Goal: Check status: Check status

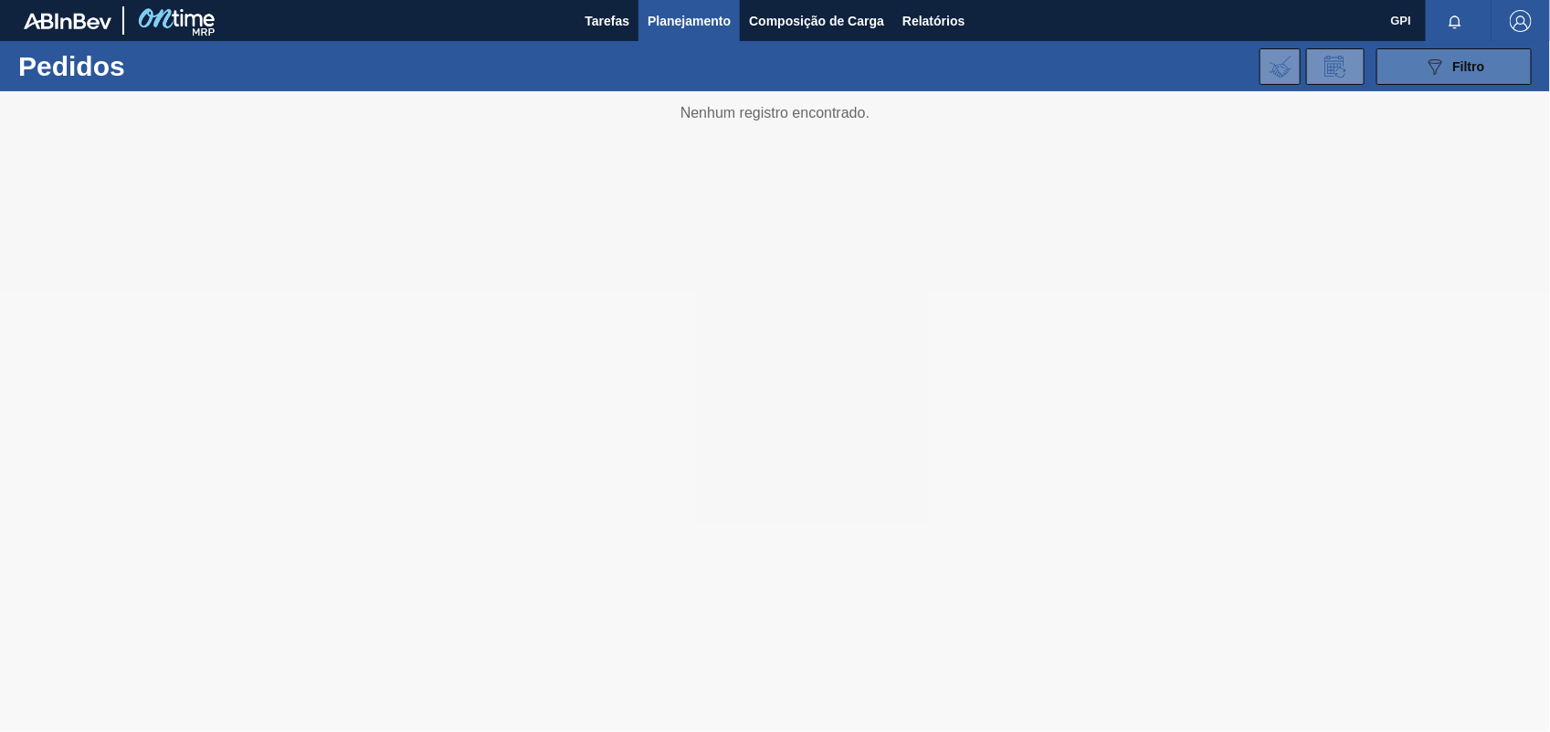
click at [1473, 79] on button "089F7B8B-B2A5-4AFE-B5C0-19BA573D28AC Filtro" at bounding box center [1453, 66] width 155 height 37
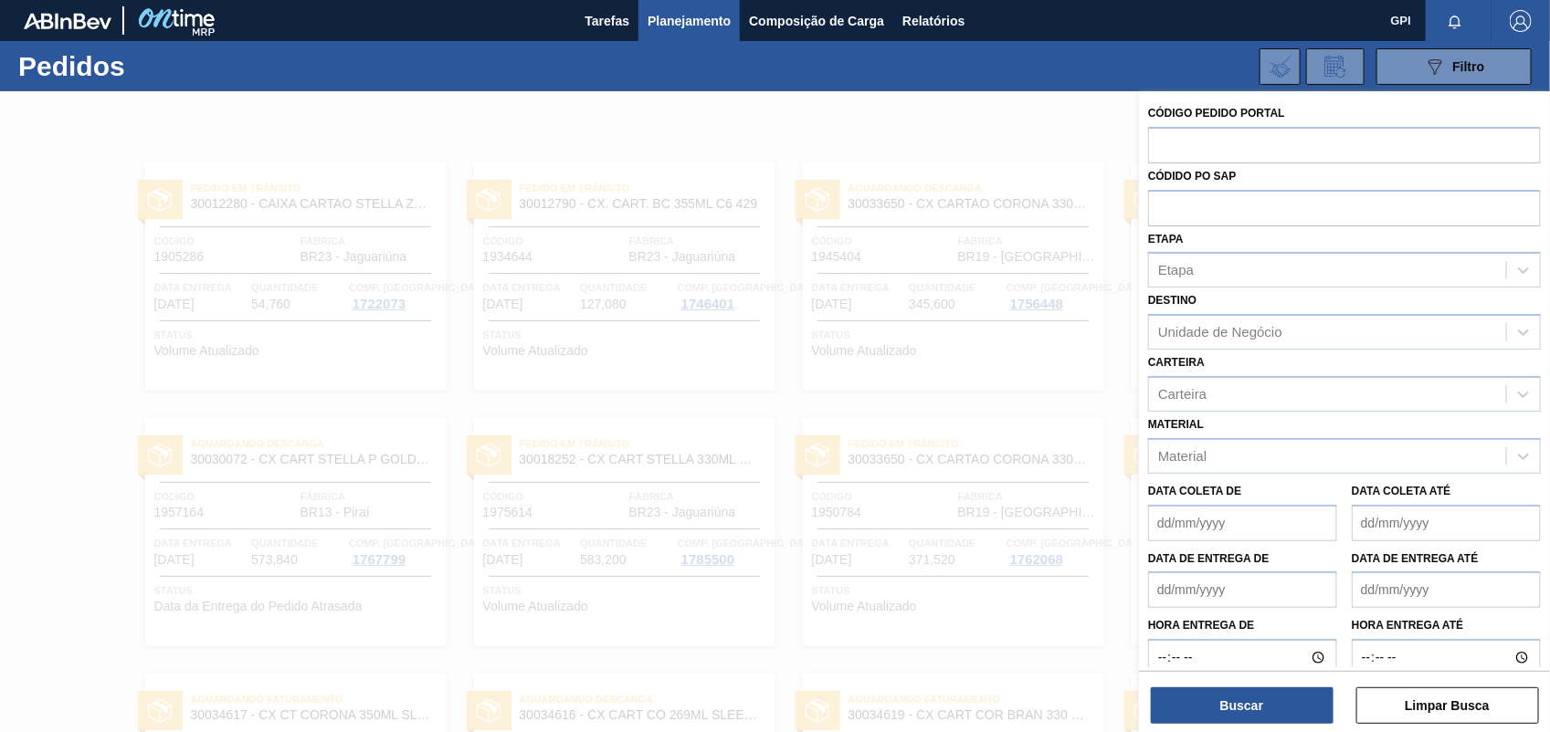
click at [1167, 142] on input "text" at bounding box center [1344, 144] width 393 height 35
paste input "2006516"
type input "2006516"
click at [1253, 719] on button "Buscar" at bounding box center [1242, 706] width 183 height 37
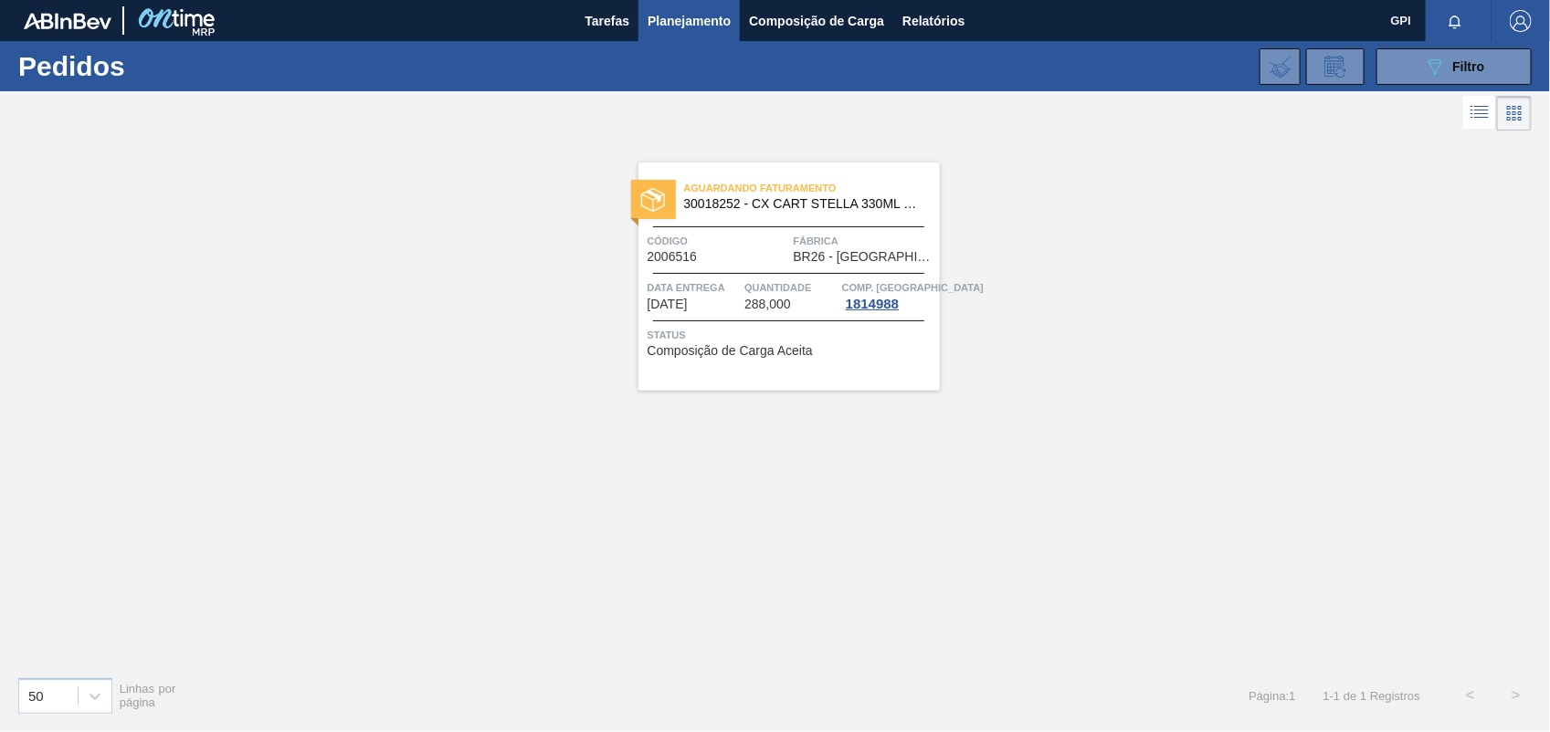
click at [729, 233] on span "Código" at bounding box center [718, 241] width 142 height 18
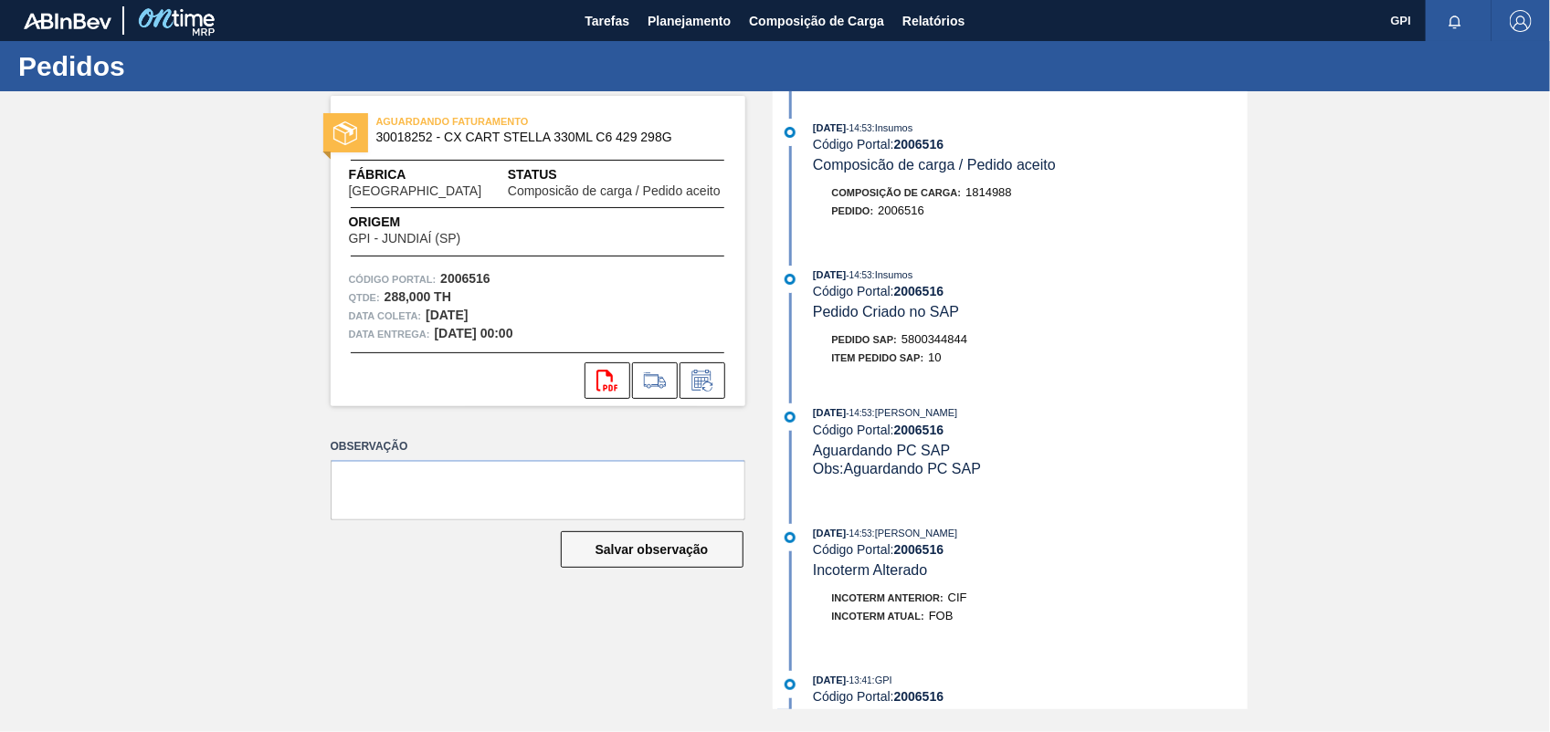
click at [477, 281] on strong "2006516" at bounding box center [465, 278] width 50 height 15
copy strong "2006516"
click at [616, 385] on icon at bounding box center [606, 381] width 21 height 22
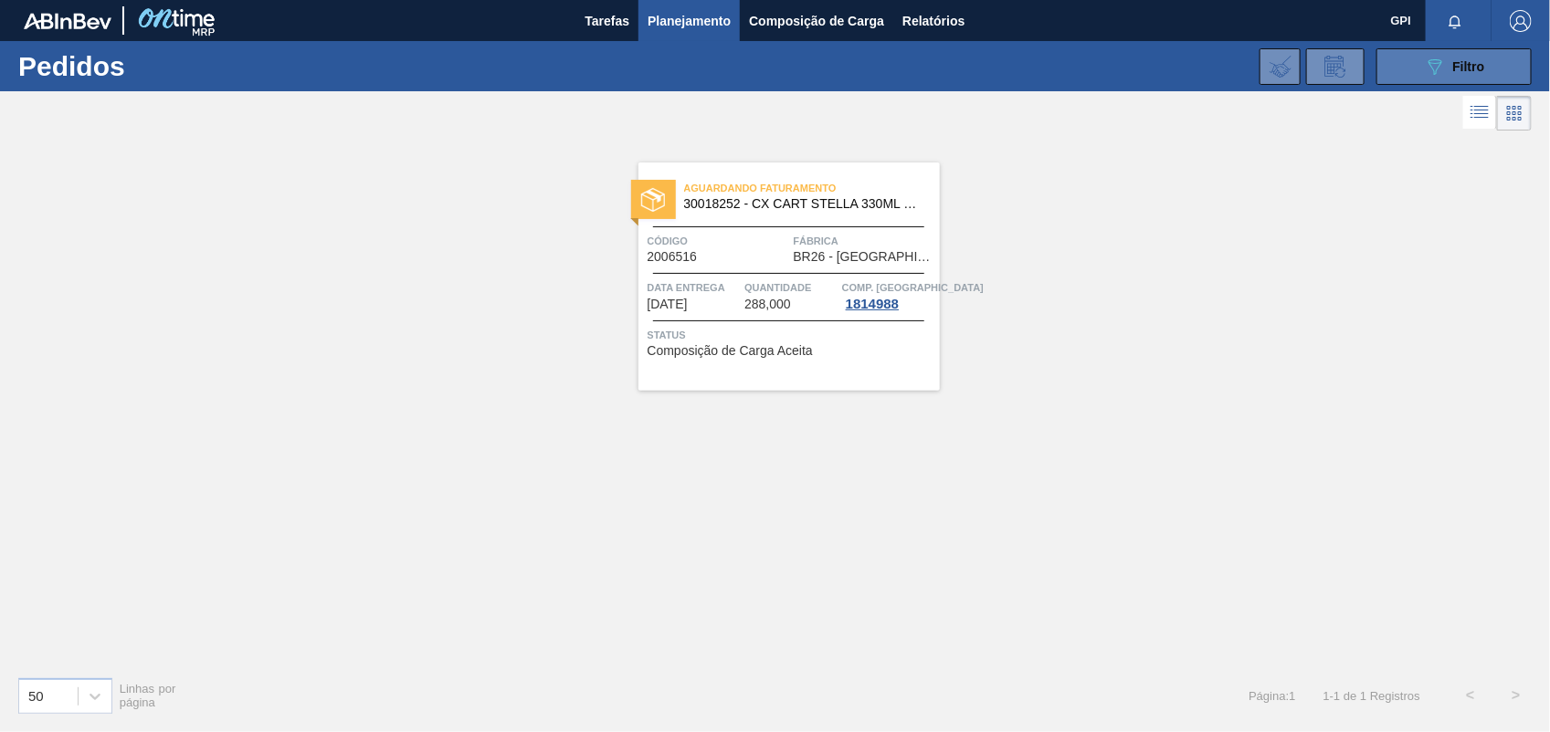
click at [1463, 79] on button "089F7B8B-B2A5-4AFE-B5C0-19BA573D28AC Filtro" at bounding box center [1453, 66] width 155 height 37
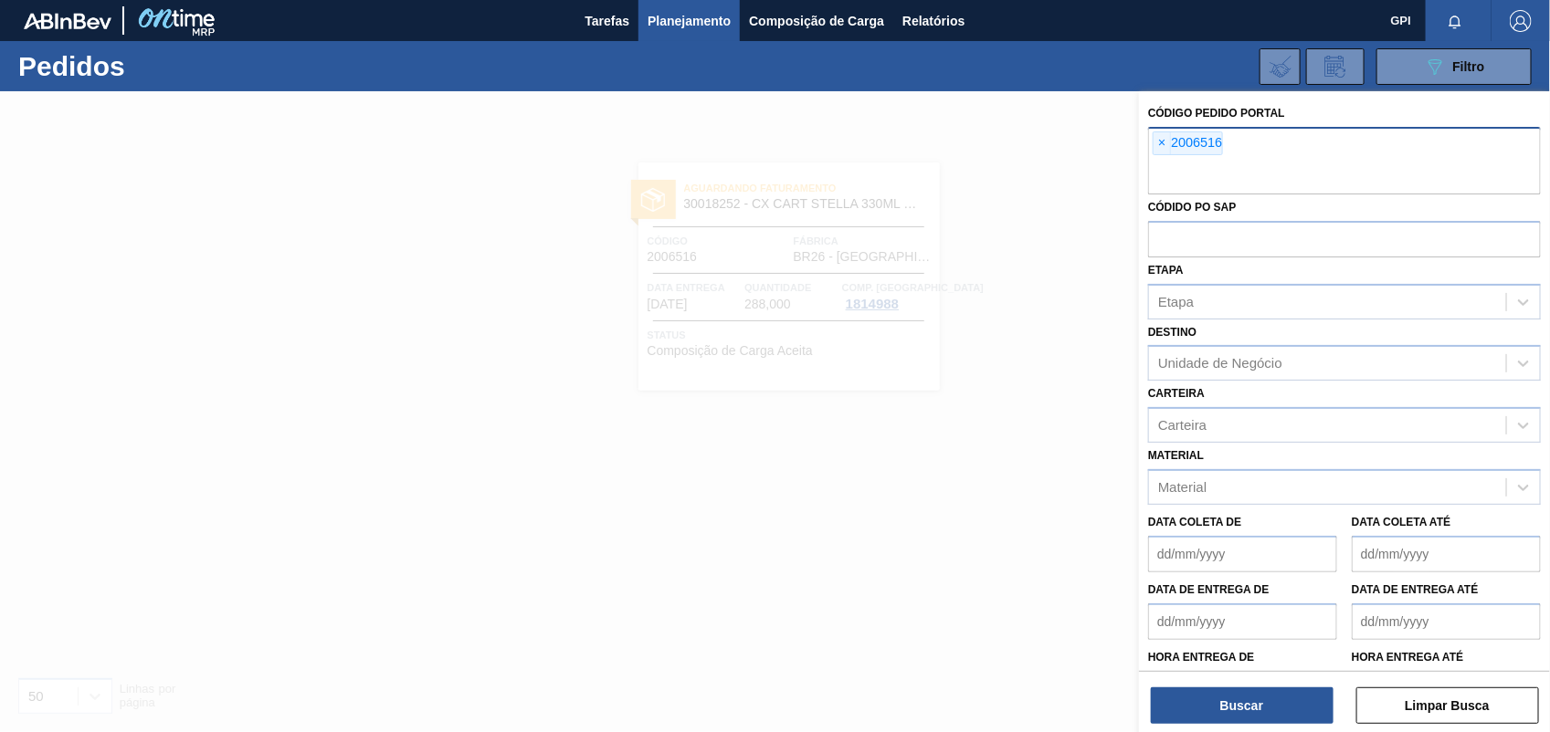
click at [1152, 142] on div "× 2006516" at bounding box center [1187, 143] width 70 height 24
click at [1169, 144] on span "×" at bounding box center [1161, 143] width 17 height 22
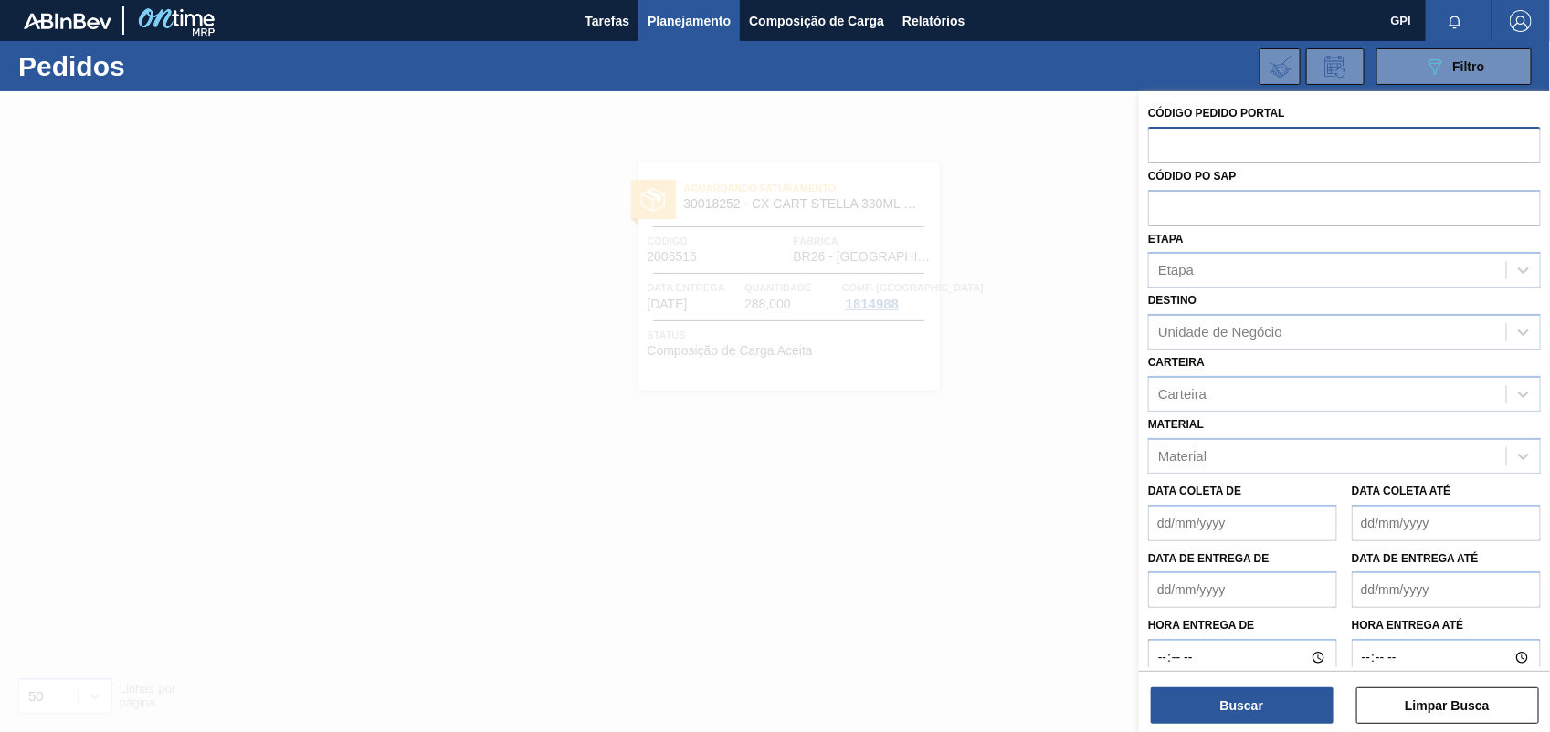
paste input "2003104"
type input "2003104"
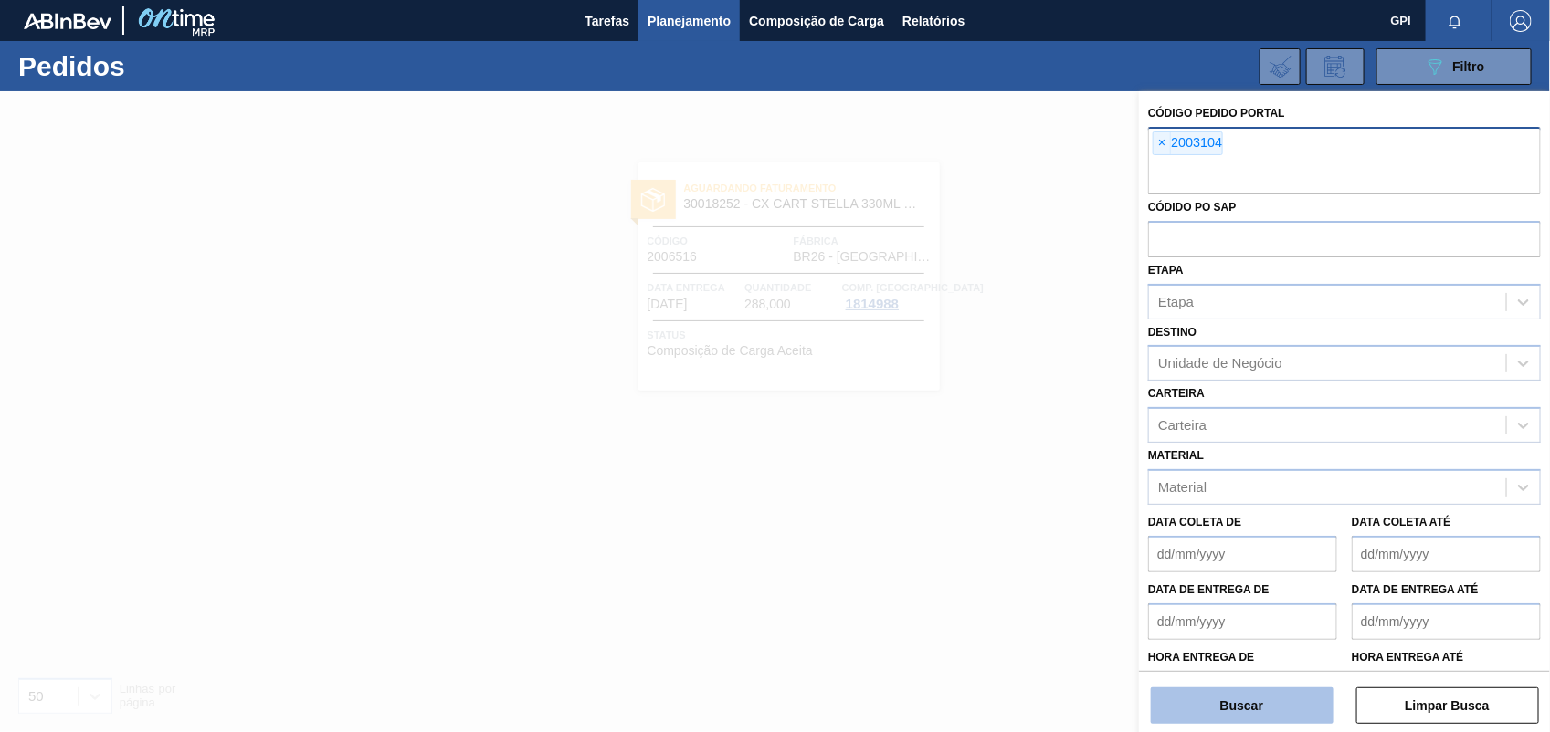
click at [1235, 722] on button "Buscar" at bounding box center [1242, 706] width 183 height 37
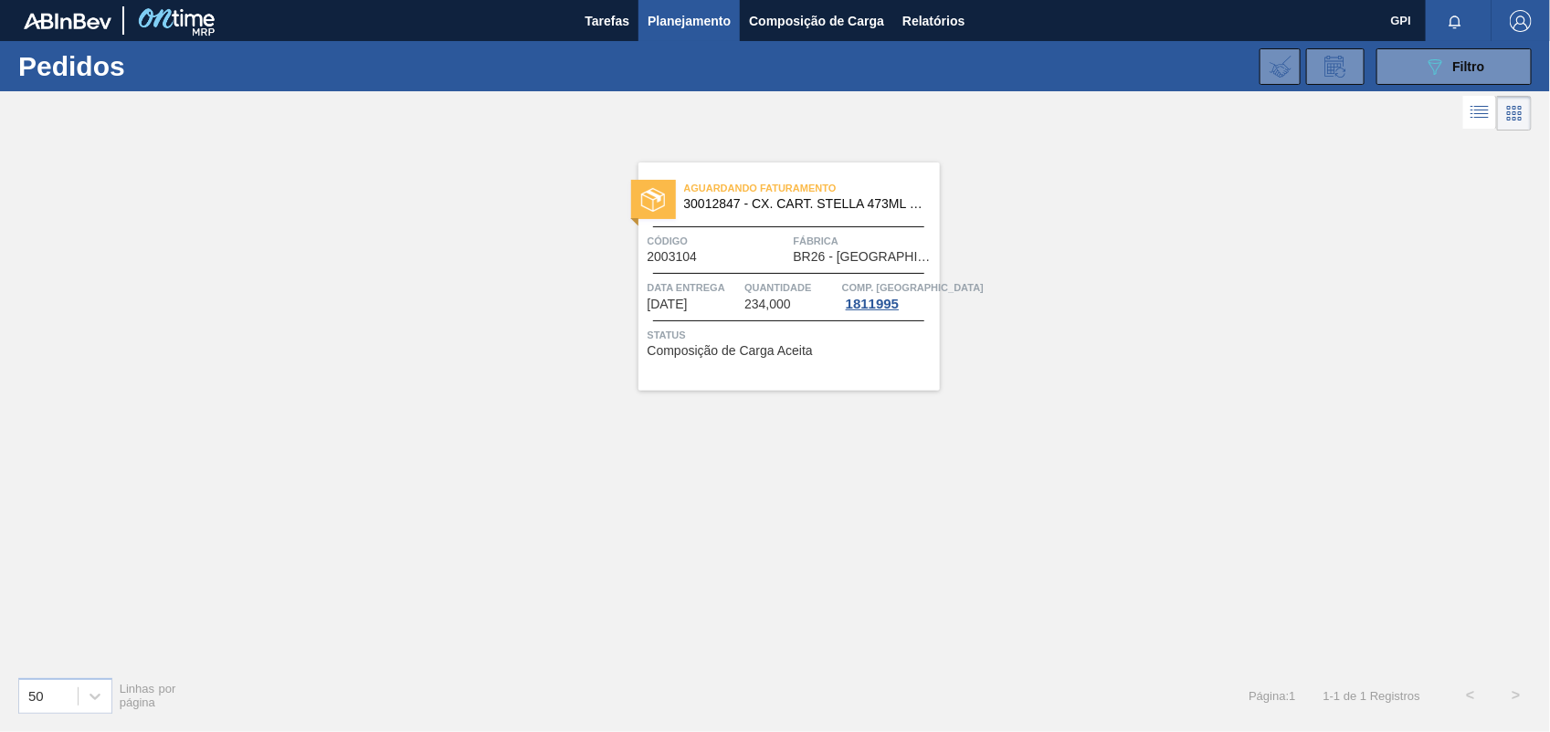
click at [815, 258] on span "BR26 - [GEOGRAPHIC_DATA]" at bounding box center [865, 257] width 142 height 14
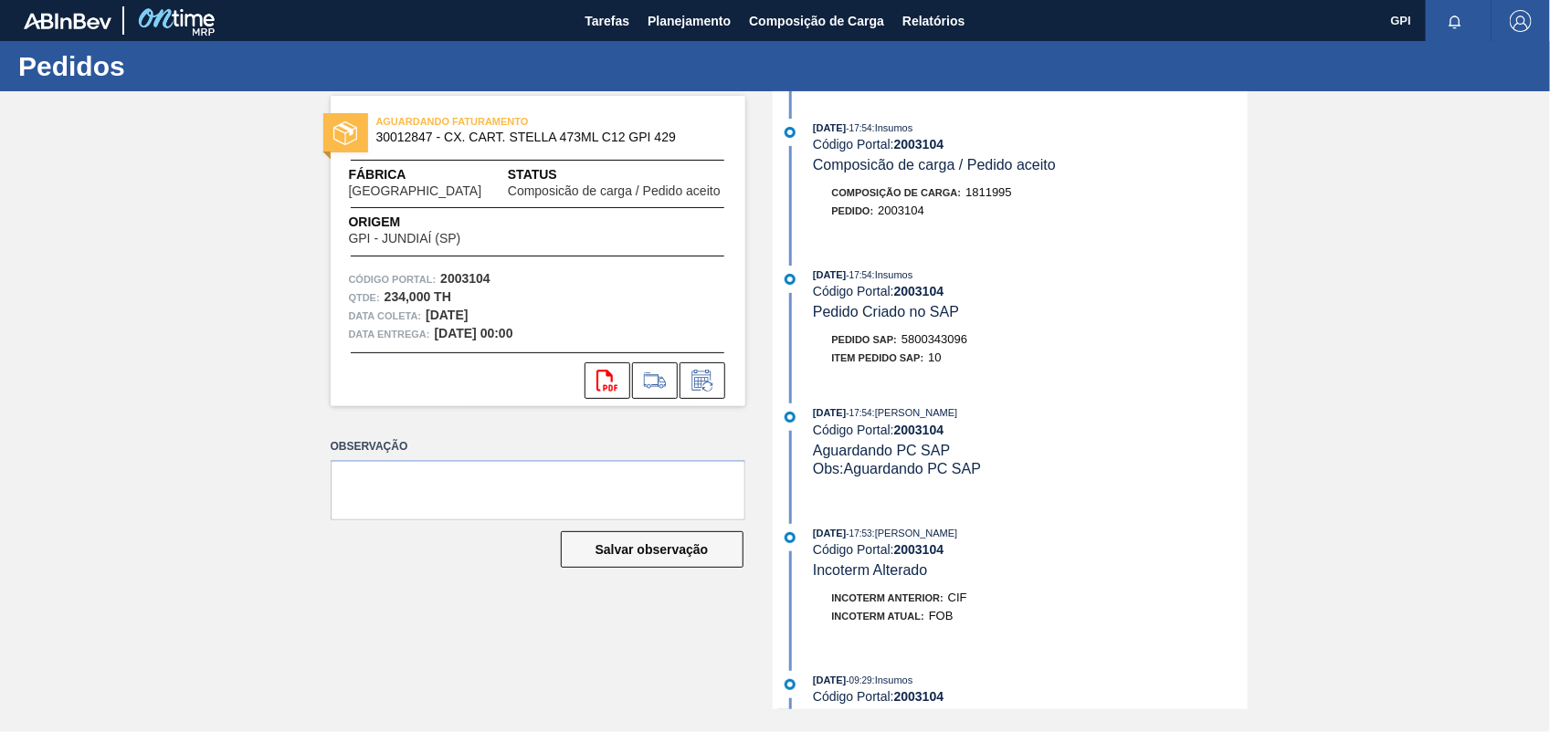
click at [476, 289] on div "Qtde : 234,000 TH" at bounding box center [538, 298] width 378 height 18
click at [476, 284] on strong "2003104" at bounding box center [465, 278] width 50 height 15
copy strong "2003104"
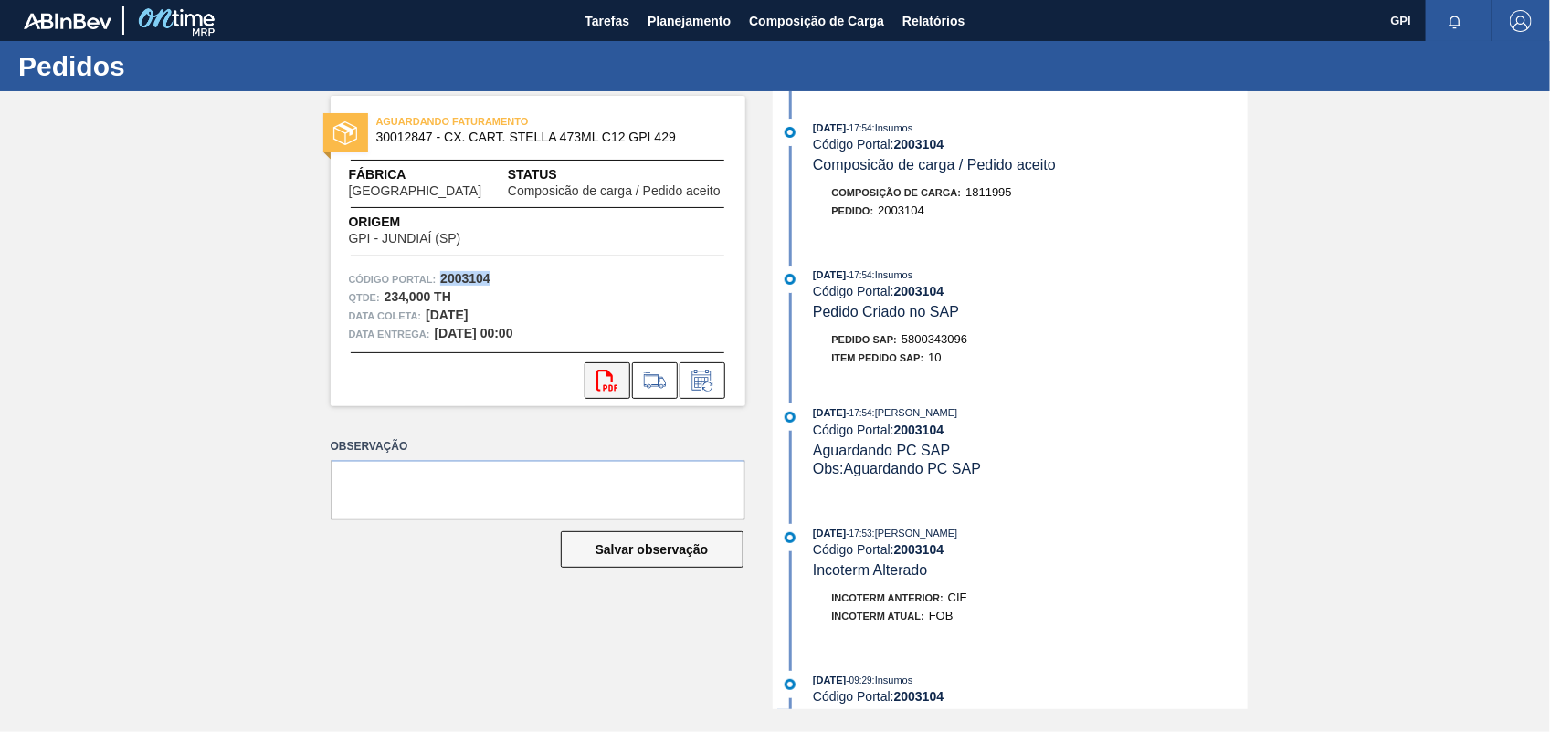
click at [604, 385] on icon at bounding box center [606, 381] width 21 height 22
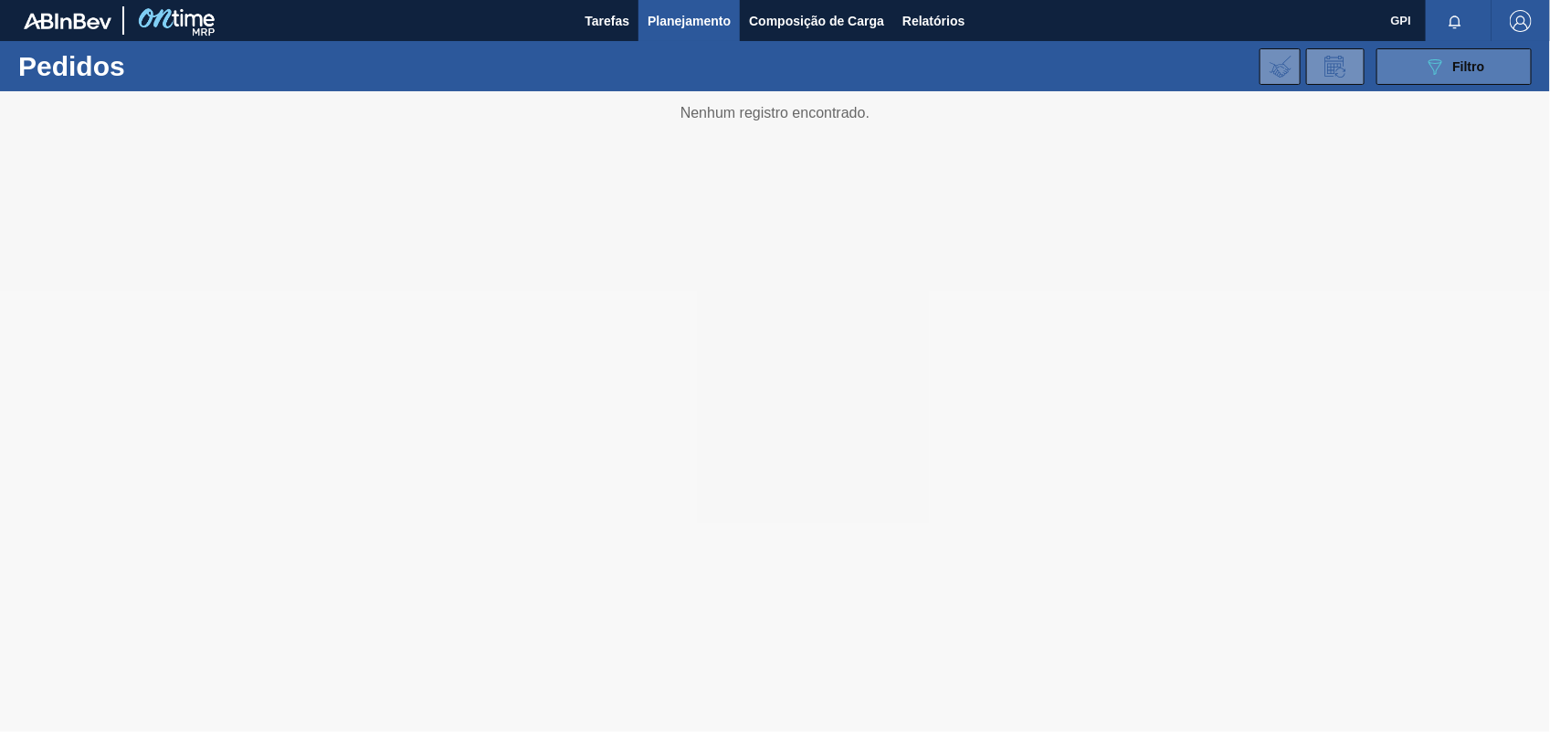
click at [1447, 76] on div "089F7B8B-B2A5-4AFE-B5C0-19BA573D28AC Filtro" at bounding box center [1454, 67] width 61 height 22
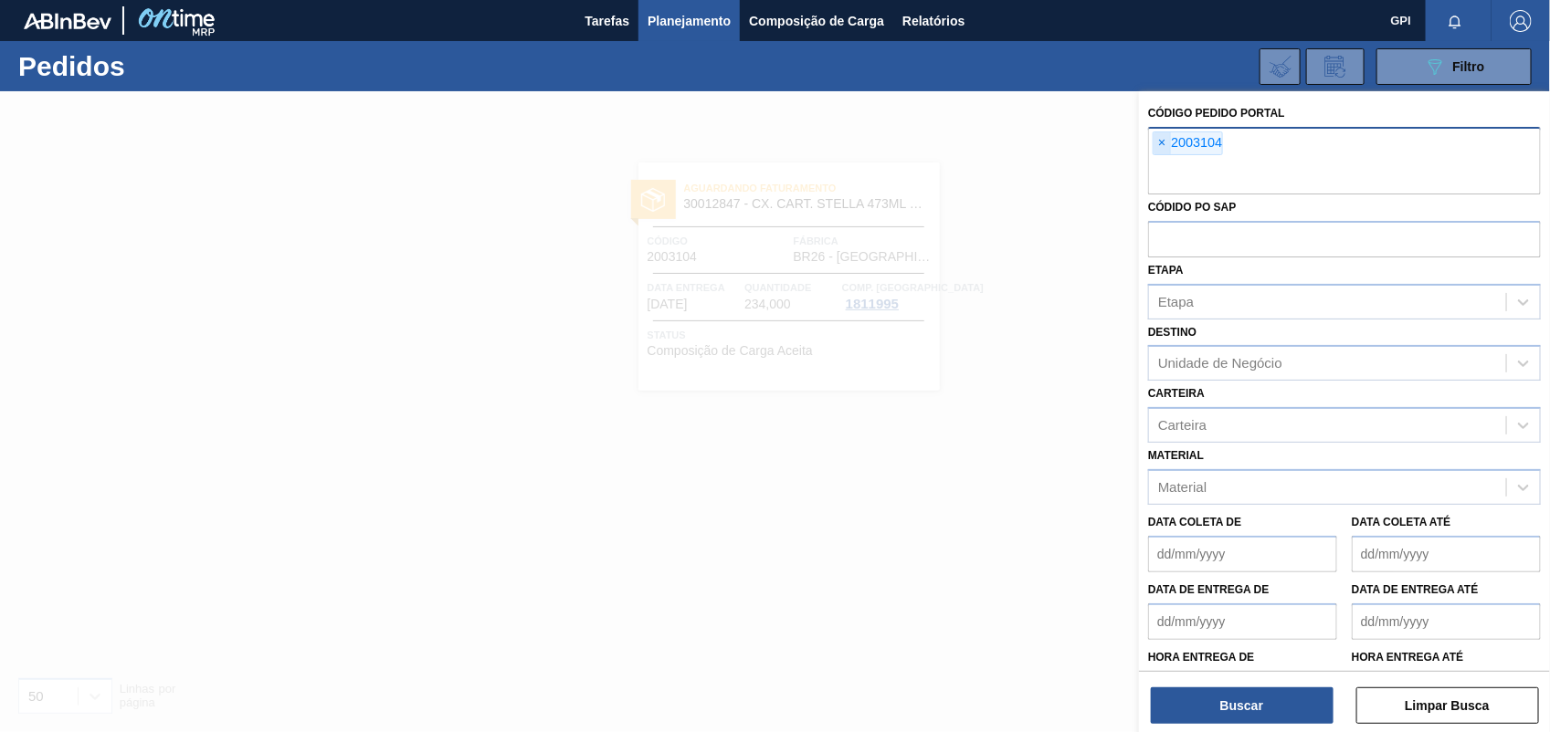
click at [1166, 144] on span "×" at bounding box center [1161, 143] width 17 height 22
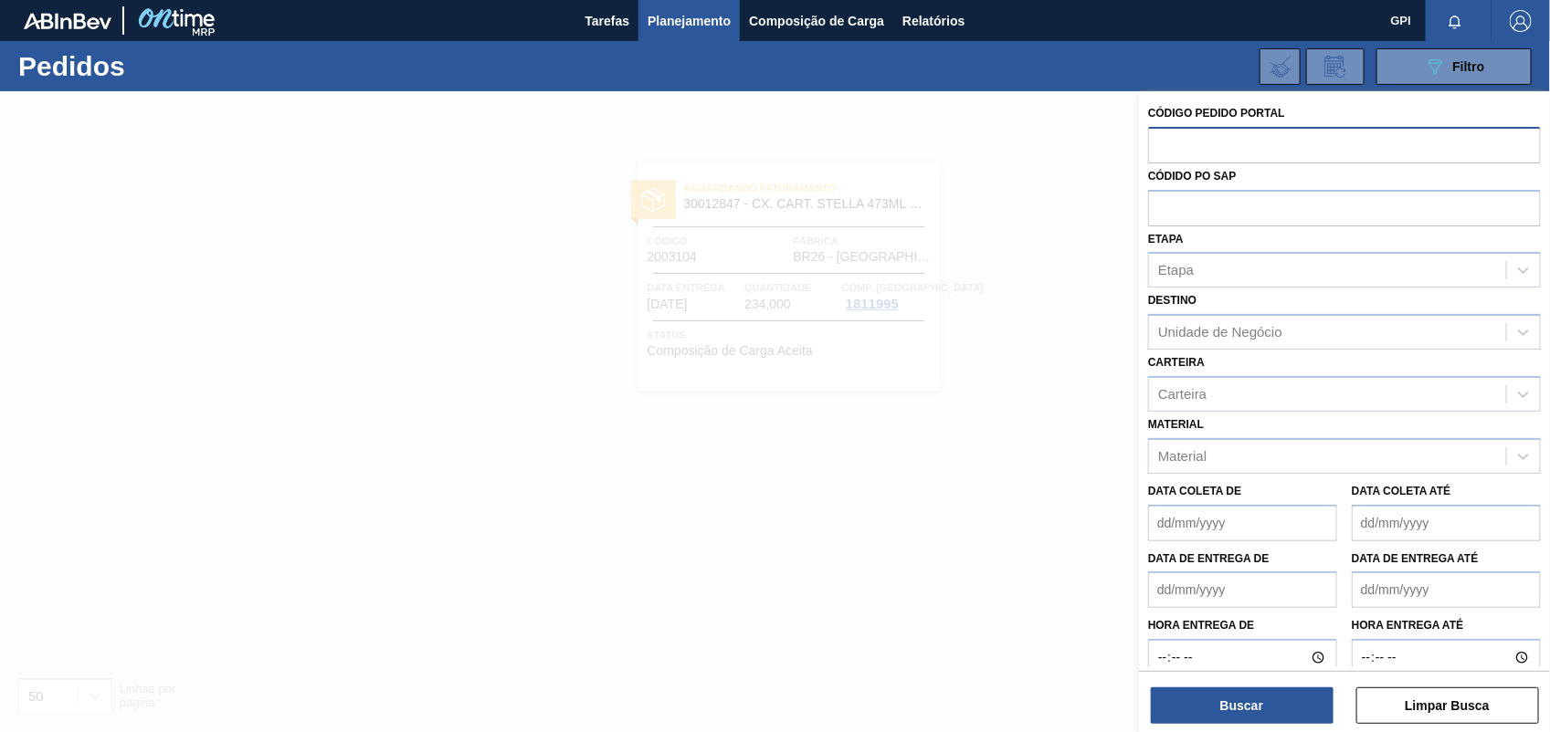
paste input "2003103"
type input "2003103"
click at [1270, 722] on button "Buscar" at bounding box center [1242, 706] width 183 height 37
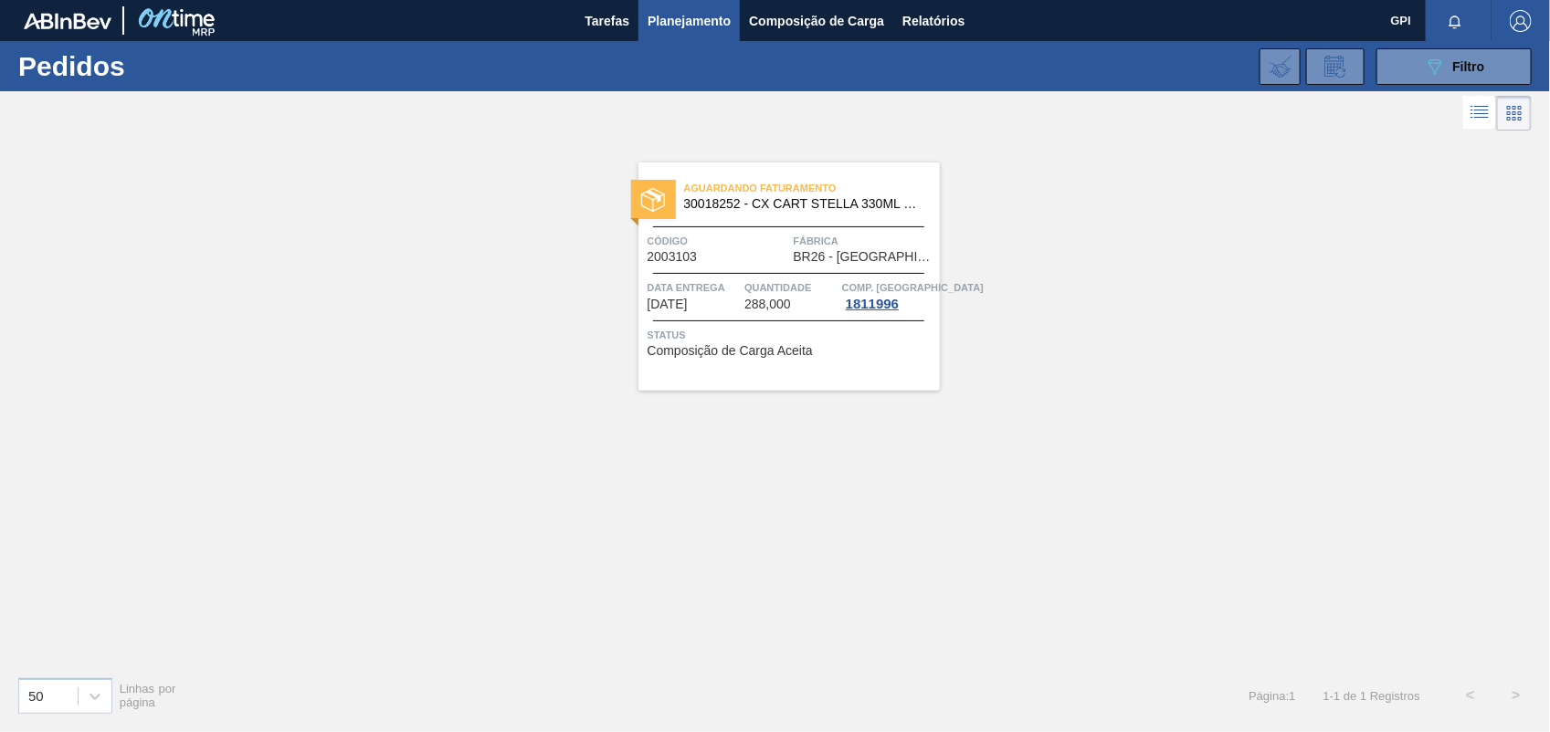
click at [719, 258] on div "Código 2003103" at bounding box center [718, 248] width 142 height 32
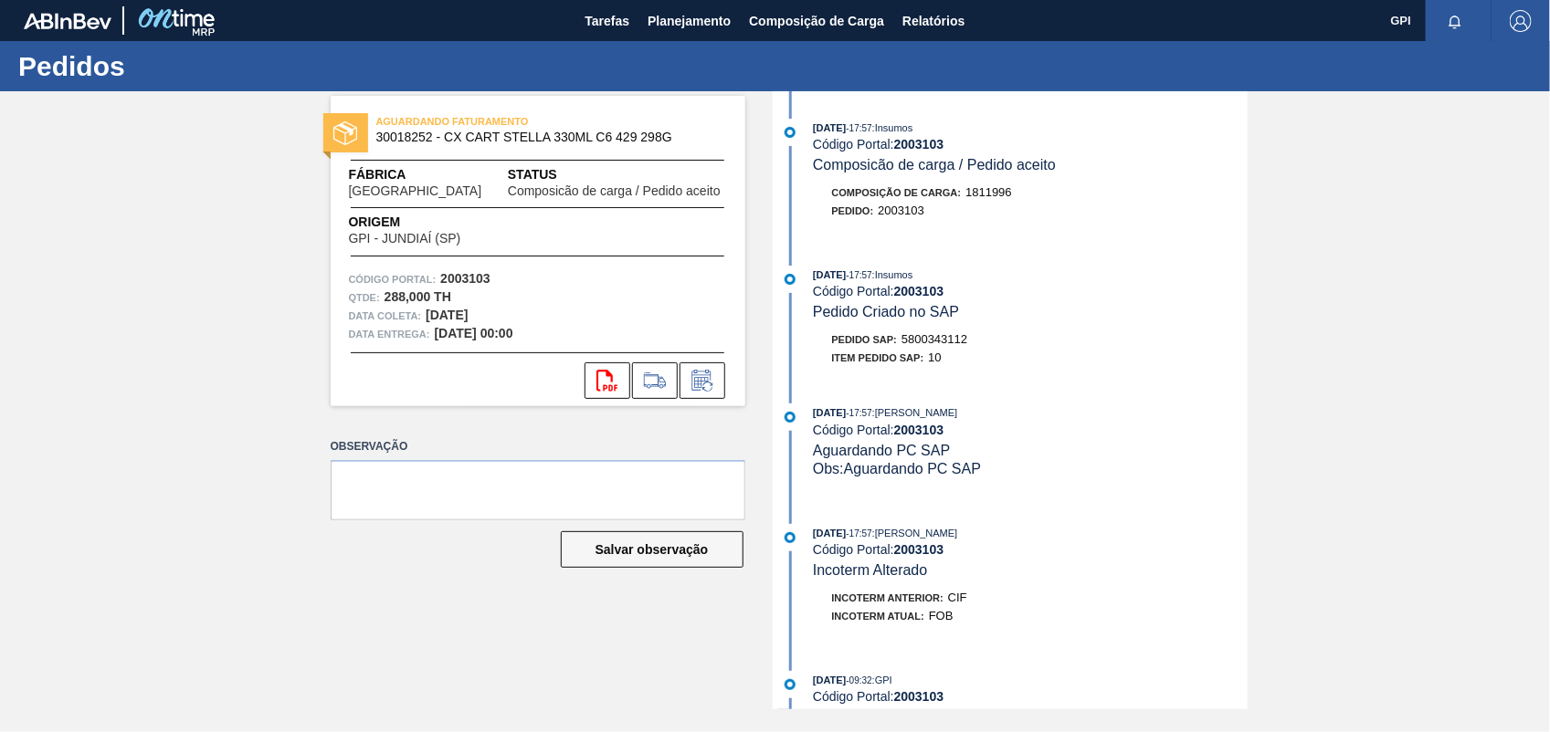
click at [462, 279] on strong "2003103" at bounding box center [465, 278] width 50 height 15
copy strong "2003103"
click at [607, 385] on icon "svg{fill:#ff0000}" at bounding box center [607, 381] width 22 height 22
